Goal: Task Accomplishment & Management: Complete application form

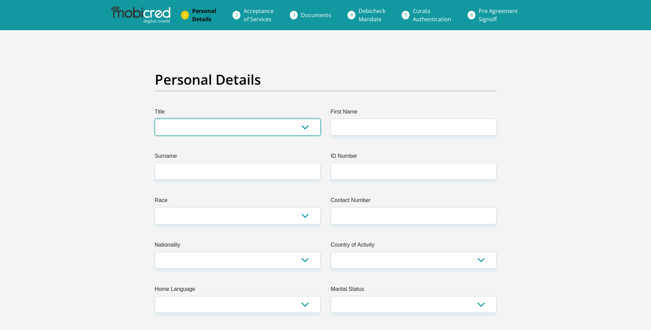
click at [235, 133] on select "Mr Ms Mrs Dr [PERSON_NAME]" at bounding box center [238, 127] width 166 height 17
select select "Mr"
click at [155, 119] on select "Mr Ms Mrs Dr [PERSON_NAME]" at bounding box center [238, 127] width 166 height 17
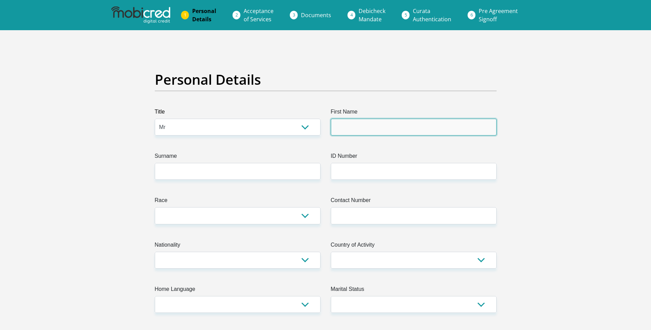
click at [366, 127] on input "First Name" at bounding box center [414, 127] width 166 height 17
type input "[PERSON_NAME]"
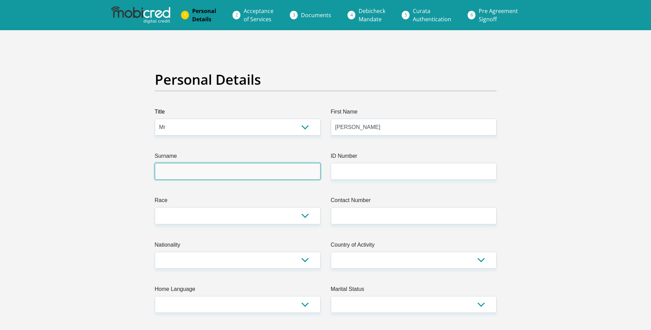
type input "[PERSON_NAME]"
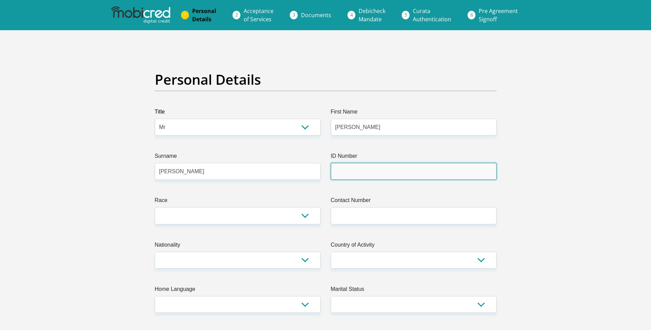
type input "Star Tech Soluttions"
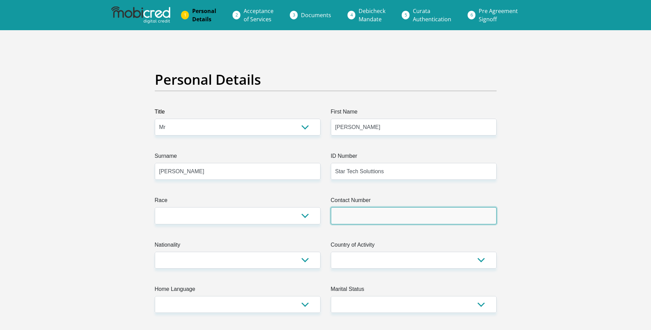
type input "0219038127"
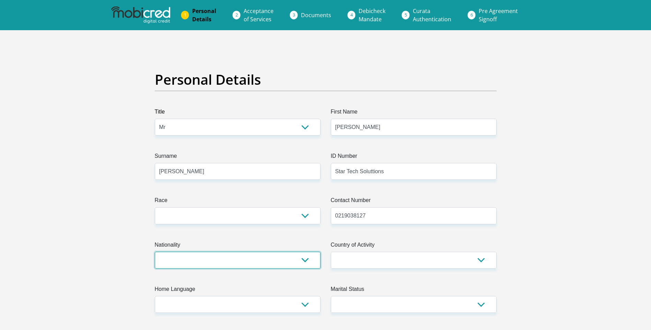
select select "ZAF"
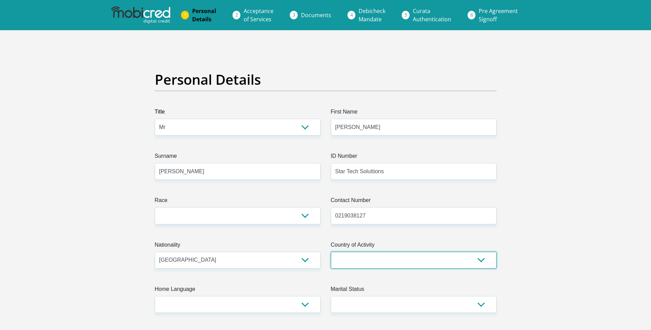
select select "ZAF"
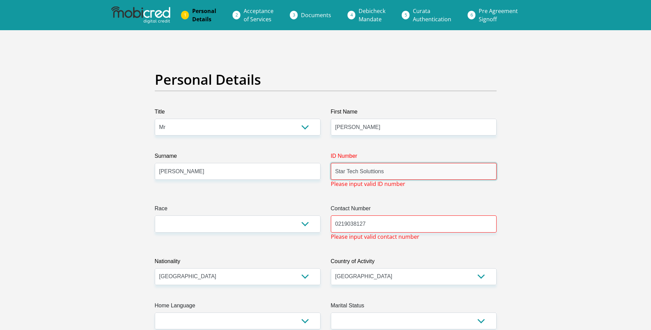
drag, startPoint x: 395, startPoint y: 173, endPoint x: 284, endPoint y: 173, distance: 110.5
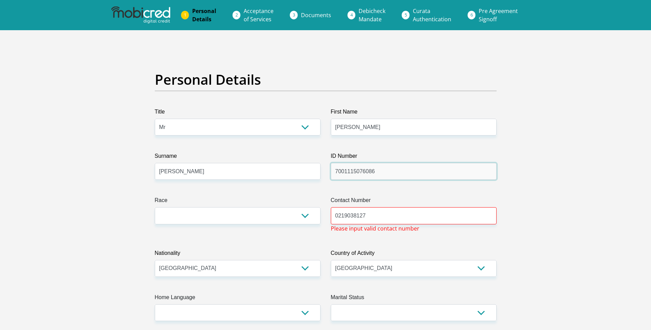
type input "7001115076086"
click at [307, 219] on select "Black Coloured Indian White Other" at bounding box center [238, 215] width 166 height 17
select select "2"
click at [155, 207] on select "Black Coloured Indian White Other" at bounding box center [238, 215] width 166 height 17
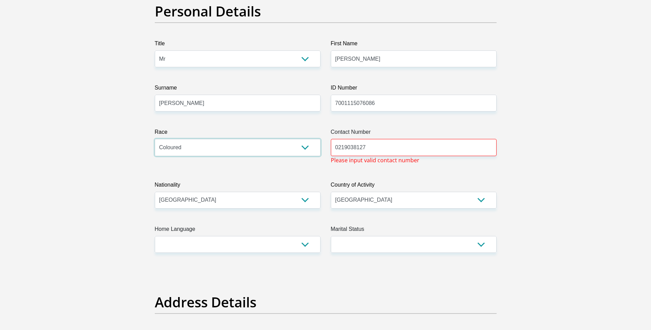
scroll to position [69, 0]
click at [399, 147] on input "0219038127" at bounding box center [414, 147] width 166 height 17
type input "0630042301"
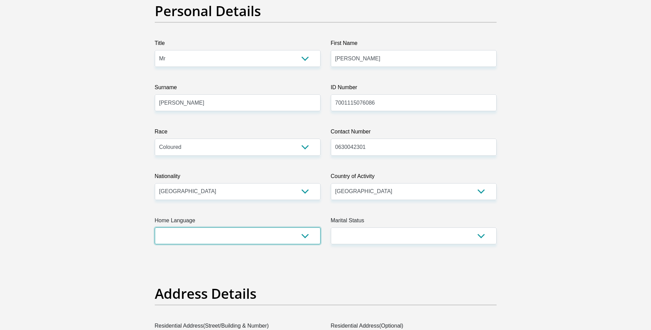
click at [305, 236] on select "Afrikaans English Sepedi South Ndebele Southern Sotho Swati Tsonga Tswana Venda…" at bounding box center [238, 235] width 166 height 17
select select "eng"
click at [155, 227] on select "Afrikaans English Sepedi South Ndebele Southern Sotho Swati Tsonga Tswana Venda…" at bounding box center [238, 235] width 166 height 17
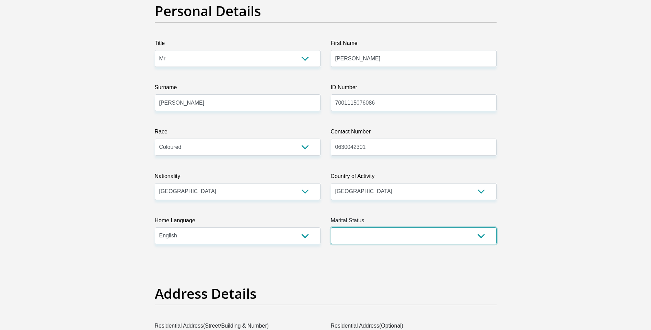
click at [485, 236] on select "Married ANC Single Divorced Widowed Married COP or Customary Law" at bounding box center [414, 235] width 166 height 17
select select "3"
click at [331, 227] on select "Married ANC Single Divorced Widowed Married COP or Customary Law" at bounding box center [414, 235] width 166 height 17
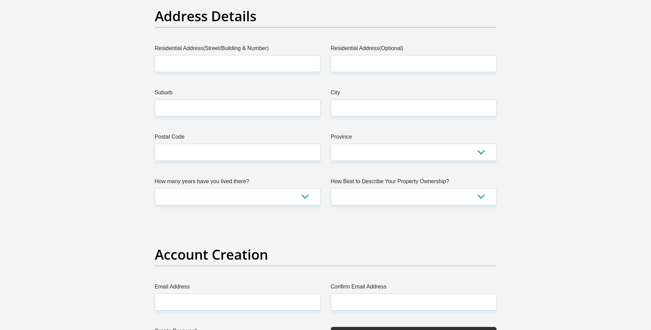
scroll to position [343, 0]
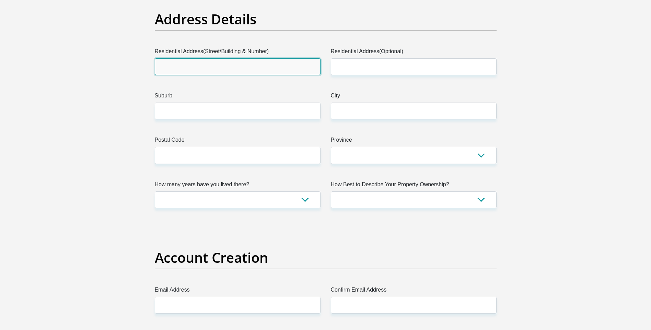
click at [262, 67] on input "Residential Address(Street/Building & Number)" at bounding box center [238, 66] width 166 height 17
type input "[STREET_ADDRESS]"
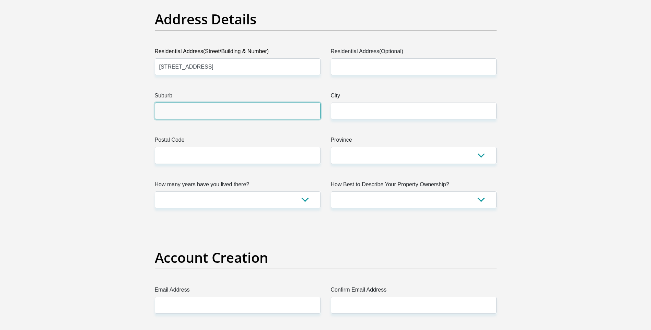
click at [230, 109] on input "Suburb" at bounding box center [238, 111] width 166 height 17
type input "[GEOGRAPHIC_DATA]"
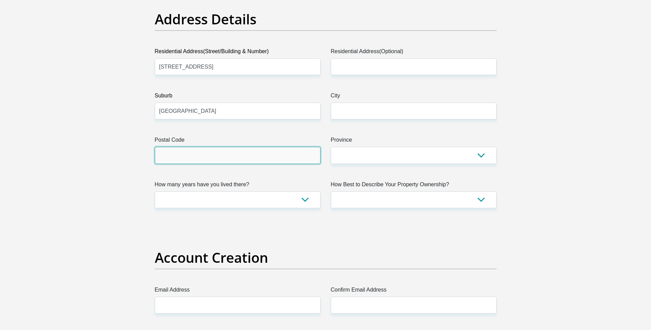
click at [187, 155] on input "Postal Code" at bounding box center [238, 155] width 166 height 17
type input "7945"
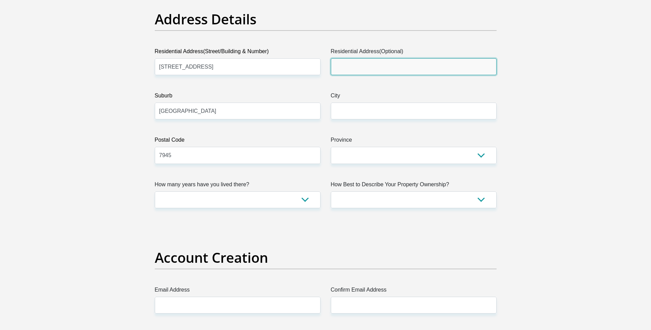
click at [408, 68] on input "Residential Address(Optional)" at bounding box center [414, 66] width 166 height 17
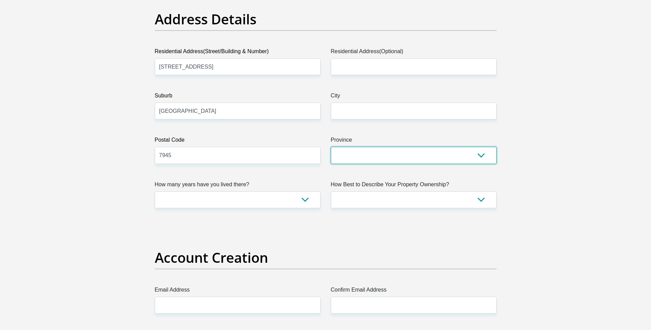
click at [483, 157] on select "Eastern Cape Free State [GEOGRAPHIC_DATA] [GEOGRAPHIC_DATA][DATE] [GEOGRAPHIC_D…" at bounding box center [414, 155] width 166 height 17
select select "Western Cape"
click at [331, 147] on select "Eastern Cape Free State [GEOGRAPHIC_DATA] [GEOGRAPHIC_DATA][DATE] [GEOGRAPHIC_D…" at bounding box center [414, 155] width 166 height 17
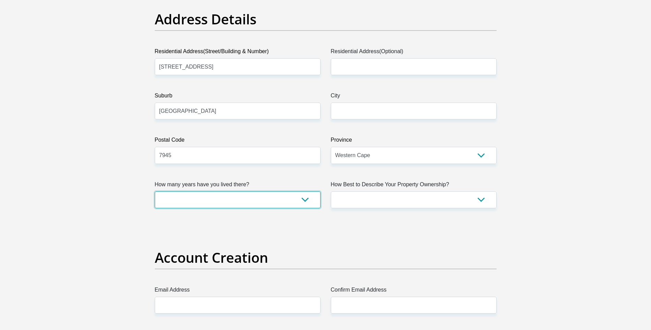
click at [306, 199] on select "less than 1 year 1-3 years 3-5 years 5+ years" at bounding box center [238, 199] width 166 height 17
select select "5"
click at [155, 191] on select "less than 1 year 1-3 years 3-5 years 5+ years" at bounding box center [238, 199] width 166 height 17
click at [484, 199] on select "Owned Rented Family Owned Company Dwelling" at bounding box center [414, 199] width 166 height 17
select select "Rented"
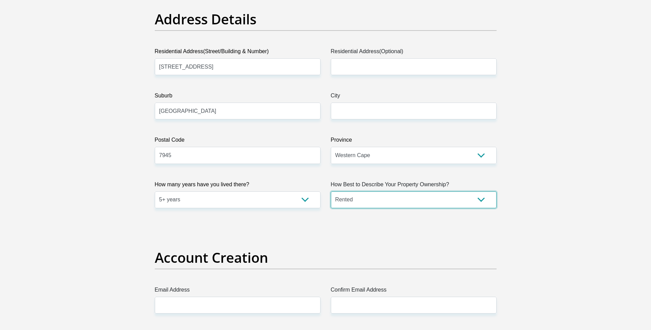
click at [331, 191] on select "Owned Rented Family Owned Company Dwelling" at bounding box center [414, 199] width 166 height 17
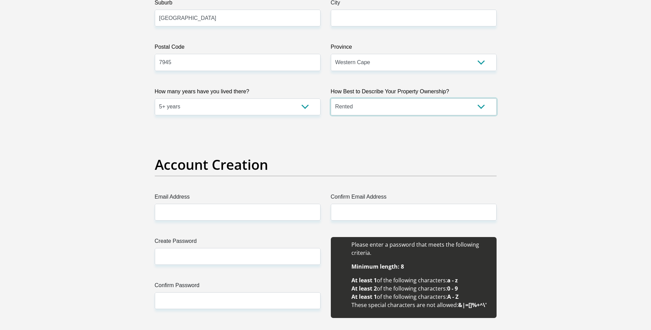
scroll to position [480, 0]
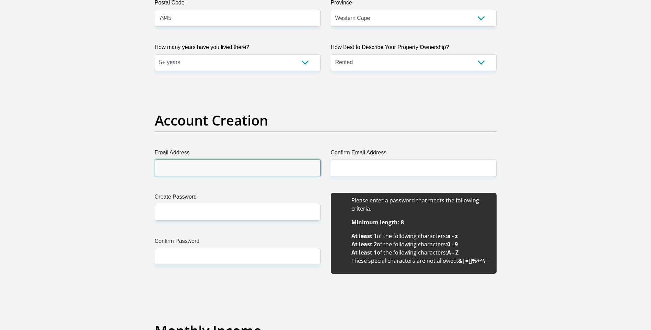
click at [259, 165] on input "Email Address" at bounding box center [238, 168] width 166 height 17
type input "[PERSON_NAME][EMAIL_ADDRESS][DOMAIN_NAME]"
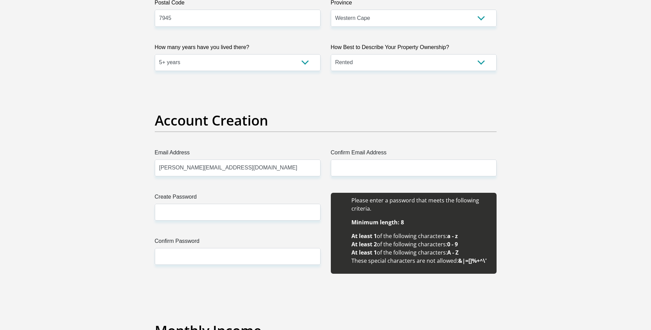
type input "[GEOGRAPHIC_DATA]"
type input "[PERSON_NAME][EMAIL_ADDRESS][DOMAIN_NAME]"
type input "8001"
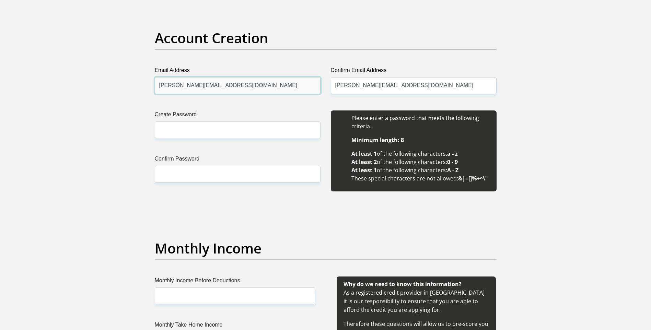
scroll to position [583, 0]
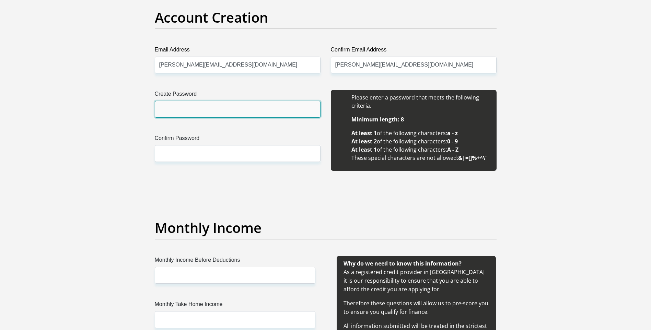
click at [228, 113] on input "Create Password" at bounding box center [238, 109] width 166 height 17
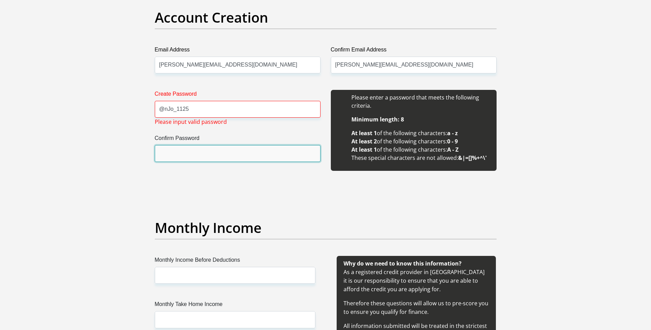
click at [203, 152] on input "Confirm Password" at bounding box center [238, 153] width 166 height 17
click at [212, 152] on input "Confirm Password" at bounding box center [238, 153] width 166 height 17
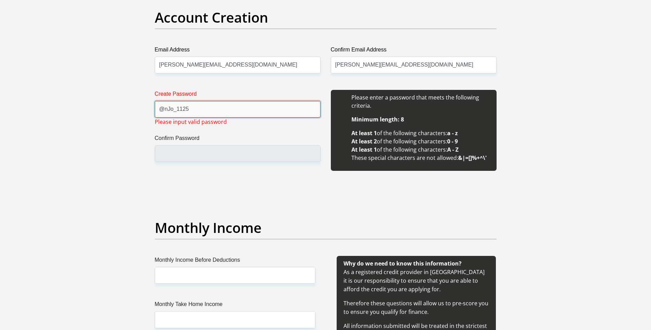
click at [176, 110] on input "@nJo_1125" at bounding box center [238, 109] width 166 height 17
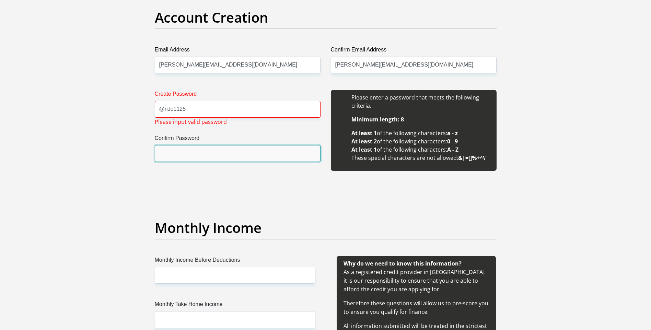
click at [190, 153] on input "Confirm Password" at bounding box center [238, 153] width 166 height 17
drag, startPoint x: 190, startPoint y: 153, endPoint x: 186, endPoint y: 155, distance: 3.7
click at [188, 154] on input "Confirm Password" at bounding box center [238, 153] width 166 height 17
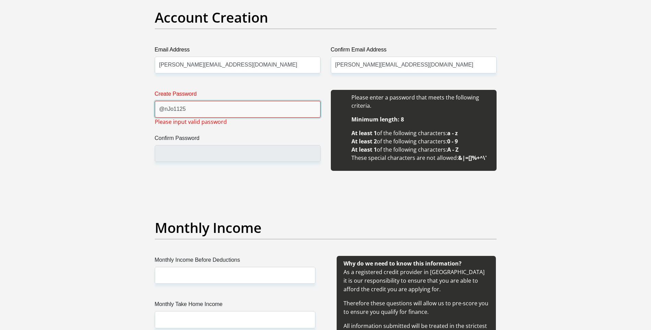
click at [192, 110] on input "@nJo1125" at bounding box center [238, 109] width 166 height 17
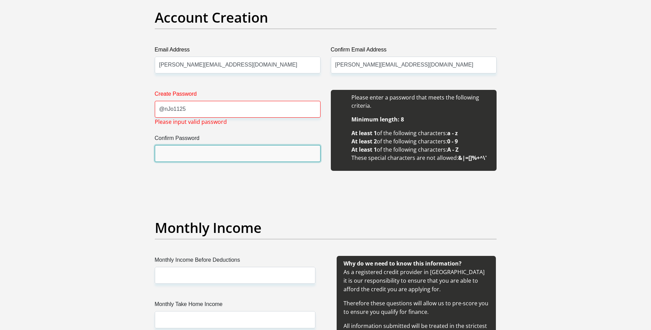
click at [187, 149] on input "Confirm Password" at bounding box center [238, 153] width 166 height 17
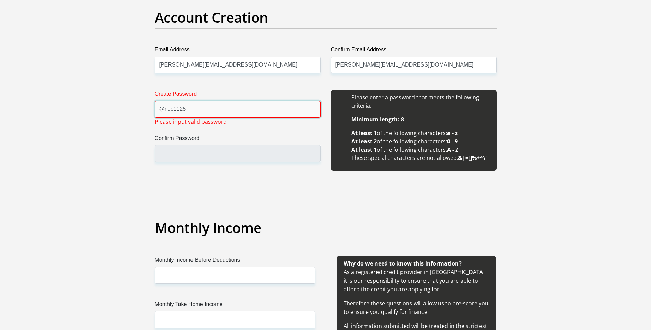
click at [173, 110] on input "@nJo1125" at bounding box center [238, 109] width 166 height 17
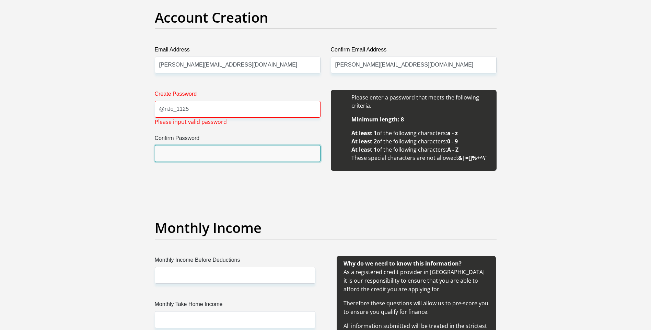
click at [197, 158] on input "Confirm Password" at bounding box center [238, 153] width 166 height 17
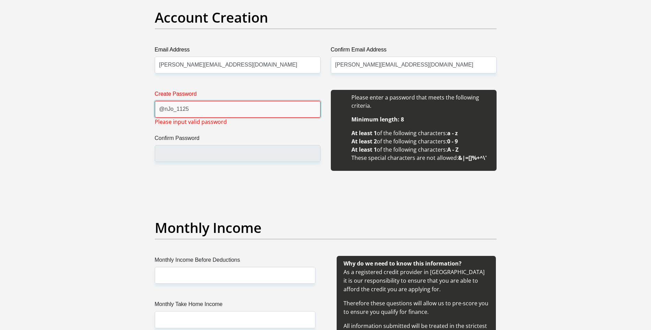
drag, startPoint x: 193, startPoint y: 109, endPoint x: 148, endPoint y: 110, distance: 45.3
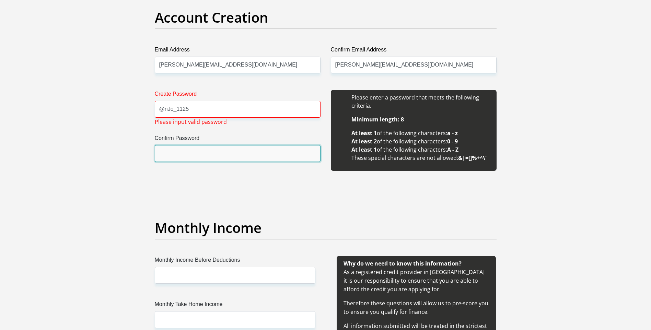
click at [192, 150] on input "Confirm Password" at bounding box center [238, 153] width 166 height 17
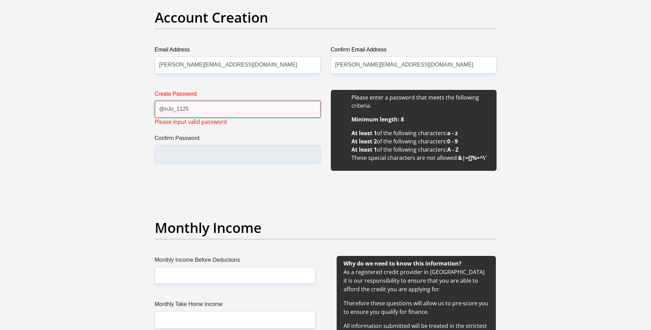
click at [175, 110] on input "@nJo_1125" at bounding box center [238, 109] width 166 height 17
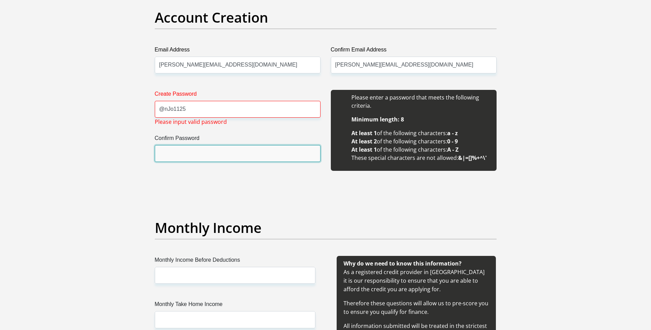
click at [203, 146] on input "Confirm Password" at bounding box center [238, 153] width 166 height 17
click at [200, 151] on input "Confirm Password" at bounding box center [238, 153] width 166 height 17
click at [180, 154] on input "Confirm Password" at bounding box center [238, 153] width 166 height 17
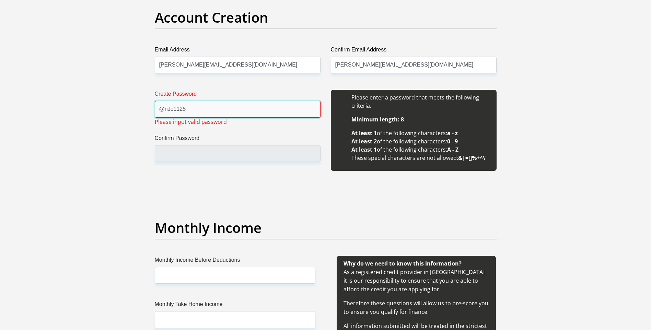
click at [167, 108] on input "@nJo1125" at bounding box center [238, 109] width 166 height 17
click at [197, 104] on input "@Njo1125" at bounding box center [238, 109] width 166 height 17
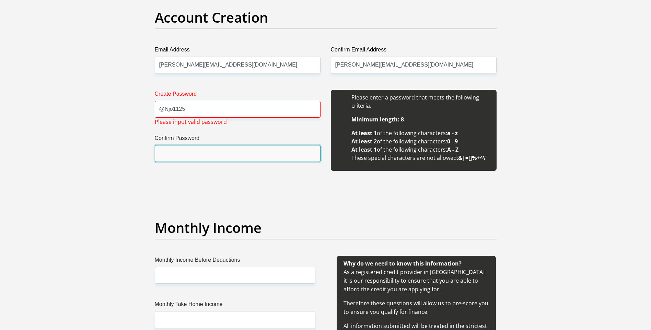
click at [183, 150] on input "Confirm Password" at bounding box center [238, 153] width 166 height 17
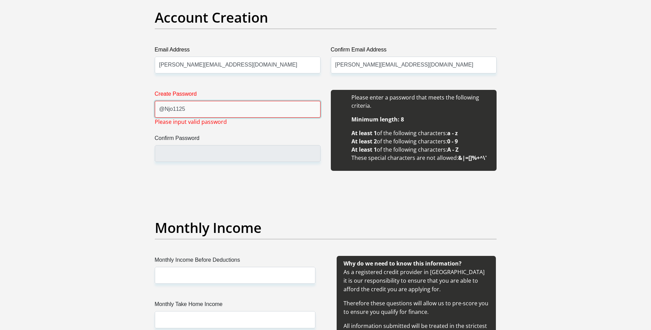
click at [168, 110] on input "@Njo1125" at bounding box center [238, 109] width 166 height 17
click at [202, 114] on input "@njo1125" at bounding box center [238, 109] width 166 height 17
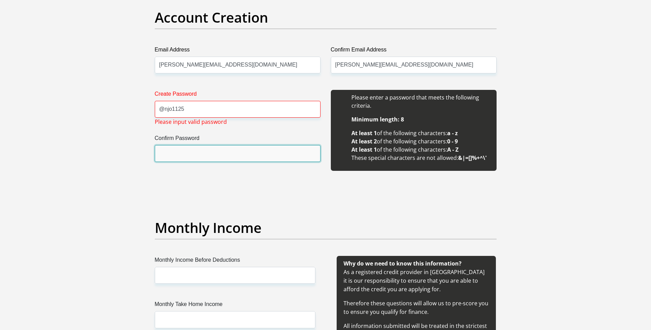
click at [176, 153] on input "Confirm Password" at bounding box center [238, 153] width 166 height 17
click at [175, 153] on input "Confirm Password" at bounding box center [238, 153] width 166 height 17
drag, startPoint x: 175, startPoint y: 153, endPoint x: 175, endPoint y: 137, distance: 16.1
click at [175, 153] on input "Confirm Password" at bounding box center [238, 153] width 166 height 17
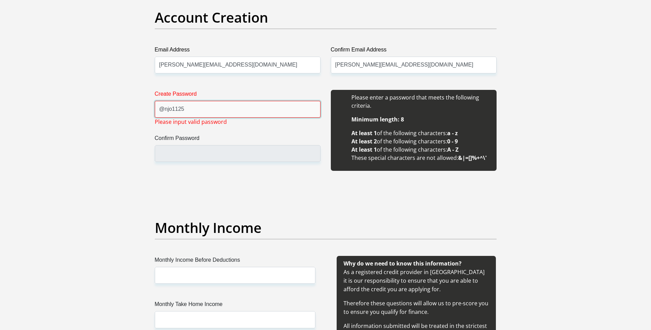
drag, startPoint x: 186, startPoint y: 109, endPoint x: 192, endPoint y: 110, distance: 6.0
click at [187, 110] on input "@njo1125" at bounding box center [238, 109] width 166 height 17
type input "@njo11"
drag, startPoint x: 187, startPoint y: 111, endPoint x: 152, endPoint y: 113, distance: 35.0
click at [152, 113] on div "Create Password @njo11 Please input valid password Confirm Password" at bounding box center [238, 134] width 176 height 89
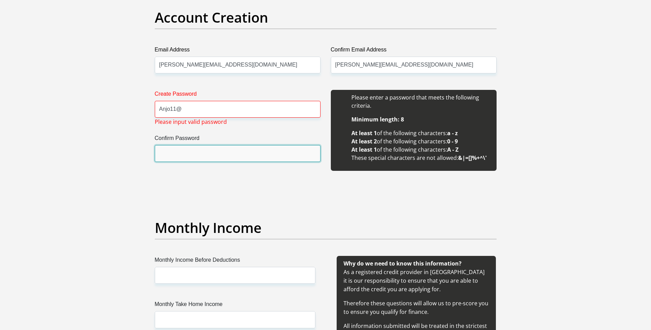
click at [197, 157] on input "Confirm Password" at bounding box center [238, 153] width 166 height 17
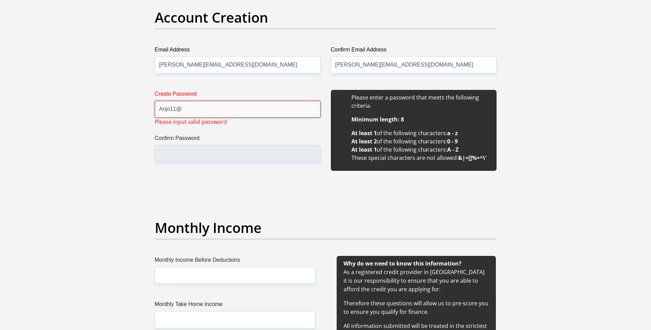
click at [191, 109] on input "Anjo11@" at bounding box center [238, 109] width 166 height 17
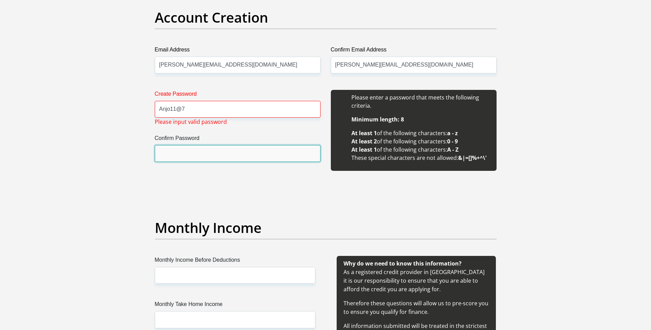
click at [203, 152] on input "Confirm Password" at bounding box center [238, 153] width 166 height 17
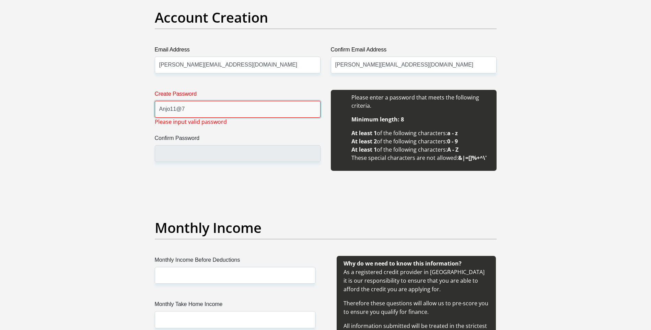
click at [202, 112] on input "Anjo11@7" at bounding box center [238, 109] width 166 height 17
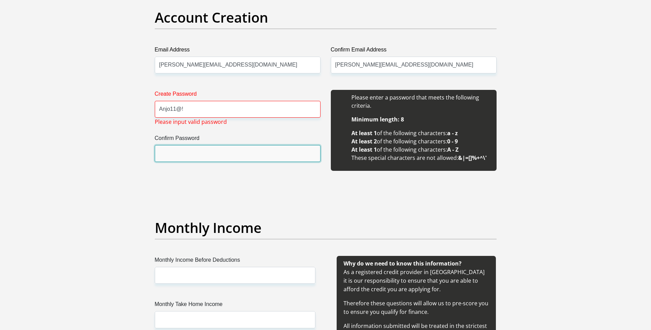
click at [207, 150] on input "Confirm Password" at bounding box center [238, 153] width 166 height 17
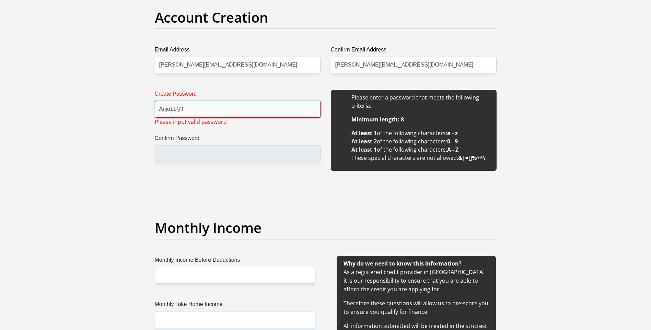
click at [206, 112] on input "Anjo11@!" at bounding box center [238, 109] width 166 height 17
type input "A"
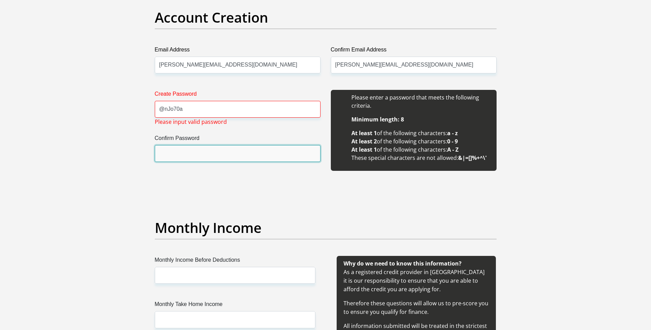
click at [195, 154] on input "Confirm Password" at bounding box center [238, 153] width 166 height 17
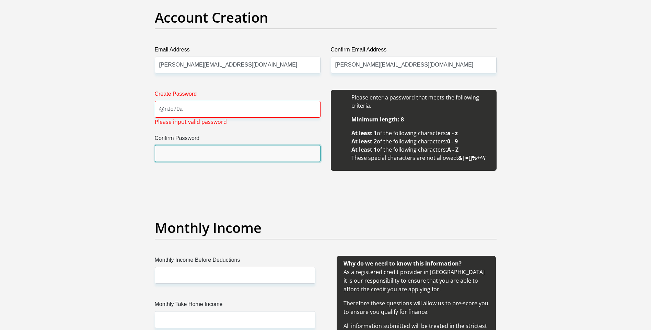
click at [195, 154] on input "Confirm Password" at bounding box center [238, 153] width 166 height 17
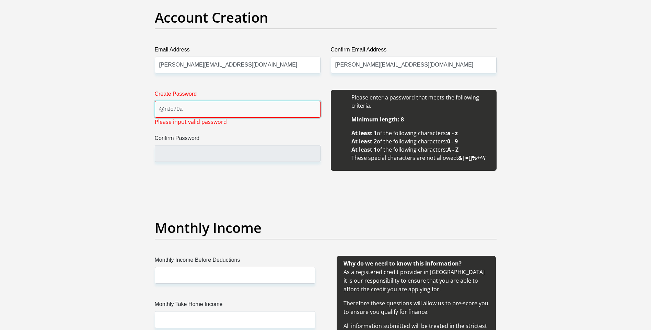
click at [204, 113] on input "@nJo70a" at bounding box center [238, 109] width 166 height 17
type input "@"
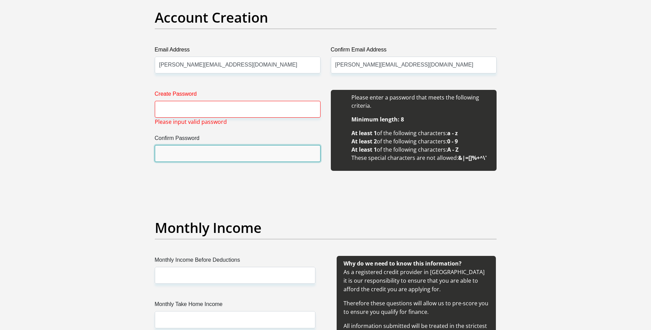
click at [189, 157] on input "Confirm Password" at bounding box center [238, 153] width 166 height 17
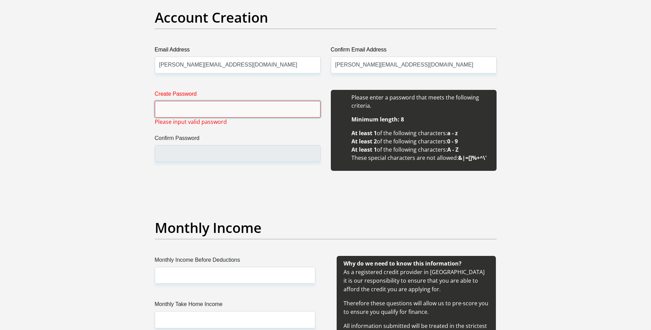
click at [190, 107] on input "Create Password" at bounding box center [238, 109] width 166 height 17
click at [183, 93] on label "Create Password" at bounding box center [238, 95] width 166 height 11
click at [183, 101] on input "Create Password" at bounding box center [238, 109] width 166 height 17
click at [183, 123] on span "Please input valid password" at bounding box center [191, 122] width 72 height 8
click at [213, 106] on input "Create Password" at bounding box center [238, 109] width 166 height 17
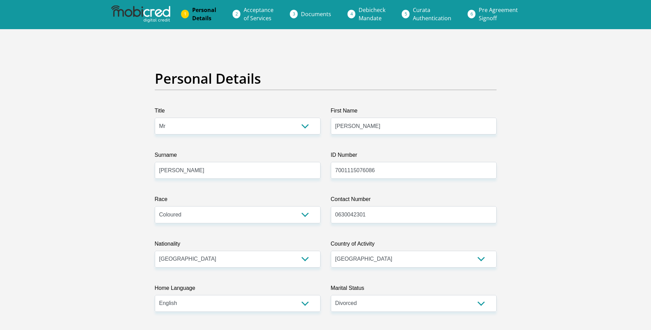
scroll to position [0, 0]
